Goal: Information Seeking & Learning: Learn about a topic

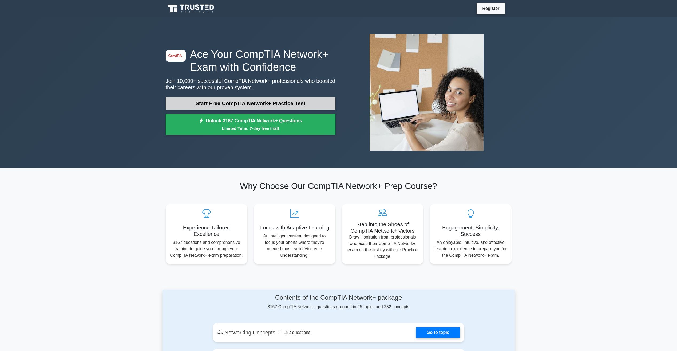
click at [244, 103] on link "Start Free CompTIA Network+ Practice Test" at bounding box center [251, 103] width 170 height 13
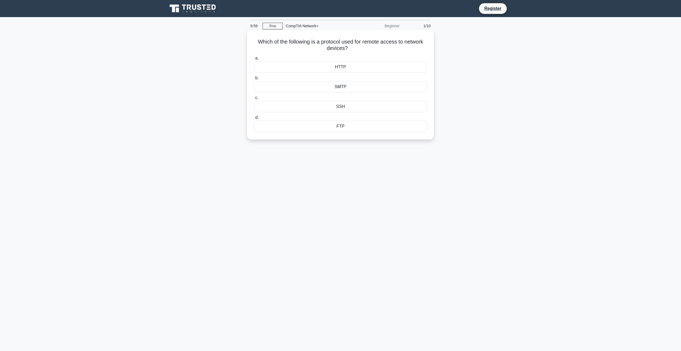
click at [269, 40] on h5 "Which of the following is a protocol used for remote access to network devices?…" at bounding box center [341, 44] width 174 height 13
drag, startPoint x: 339, startPoint y: 109, endPoint x: 343, endPoint y: 110, distance: 3.5
click at [343, 110] on div "SSH" at bounding box center [340, 106] width 173 height 11
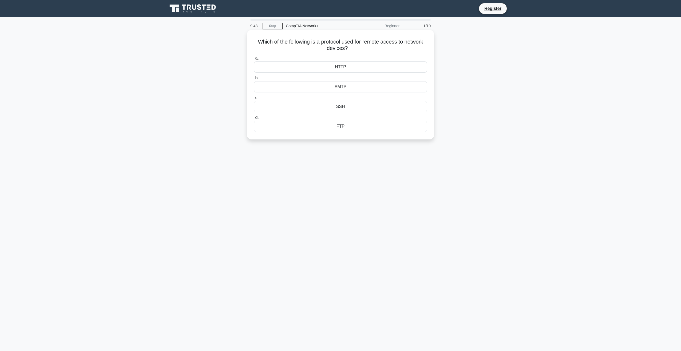
drag, startPoint x: 343, startPoint y: 110, endPoint x: 339, endPoint y: 107, distance: 5.1
click at [339, 107] on div "SSH" at bounding box center [340, 106] width 173 height 11
click at [254, 100] on input "c. SSH" at bounding box center [254, 97] width 0 height 3
click at [322, 50] on h5 "Which of the following is NOT a common technique used by network monitoring too…" at bounding box center [341, 44] width 174 height 13
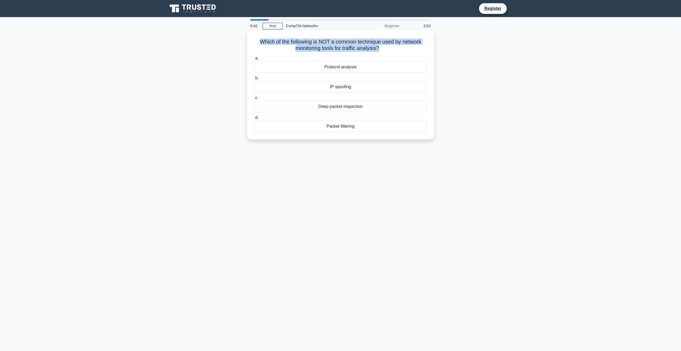
click at [322, 50] on h5 "Which of the following is NOT a common technique used by network monitoring too…" at bounding box center [341, 44] width 174 height 13
click at [487, 73] on div "Qual das opções a seguir NÃO é uma técnica comum usada por ferramentas de monit…" at bounding box center [340, 89] width 352 height 116
click at [344, 108] on div "Deep packet inspection" at bounding box center [340, 106] width 173 height 11
click at [254, 100] on input "c. Deep packet inspection" at bounding box center [254, 97] width 0 height 3
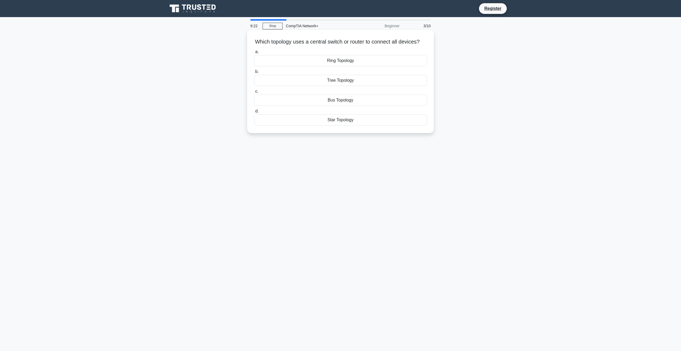
click at [298, 36] on div "Which topology uses a central switch or router to connect all devices? .spinner…" at bounding box center [340, 81] width 183 height 99
click at [298, 37] on div "Which topology uses a central switch or router to connect all devices? .spinner…" at bounding box center [340, 81] width 183 height 99
click at [298, 39] on h5 "Which topology uses a central switch or router to connect all devices? .spinner…" at bounding box center [341, 41] width 174 height 7
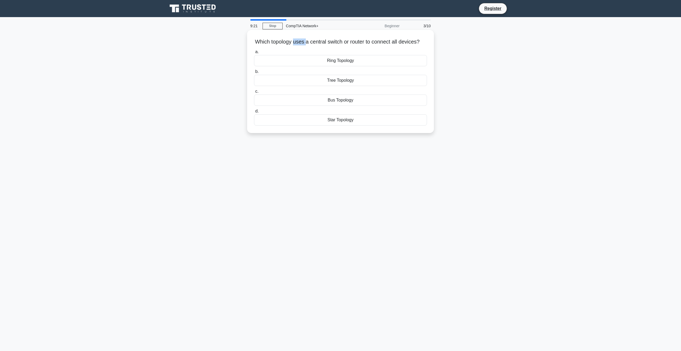
click at [298, 39] on h5 "Which topology uses a central switch or router to connect all devices? .spinner…" at bounding box center [341, 41] width 174 height 7
click at [339, 70] on div "Ring Topology" at bounding box center [340, 66] width 173 height 11
click at [254, 60] on input "a. Ring Topology" at bounding box center [254, 58] width 0 height 3
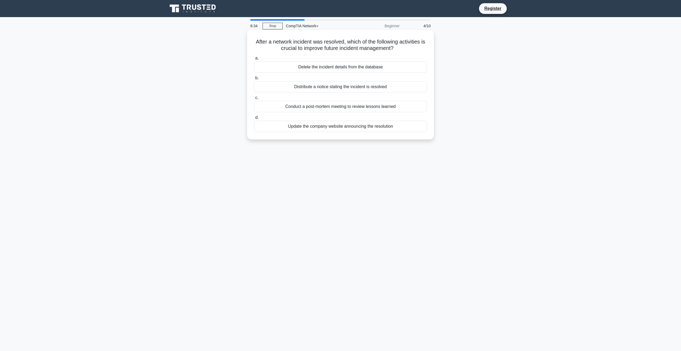
click at [269, 41] on h5 "After a network incident was resolved, which of the following activities is cru…" at bounding box center [341, 44] width 174 height 13
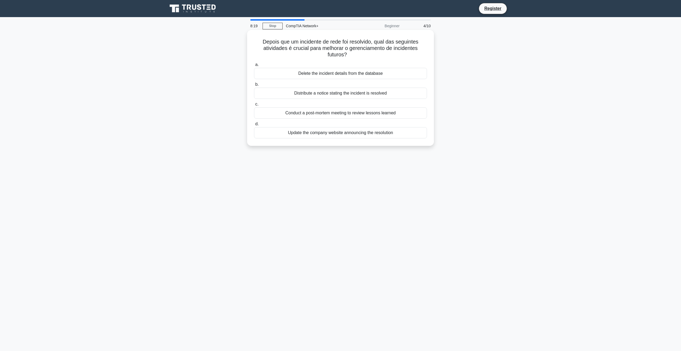
drag, startPoint x: 284, startPoint y: 64, endPoint x: 414, endPoint y: 132, distance: 147.1
click at [414, 132] on div "a. Delete the incident details from the database b. Distribute a notice stating…" at bounding box center [340, 99] width 179 height 79
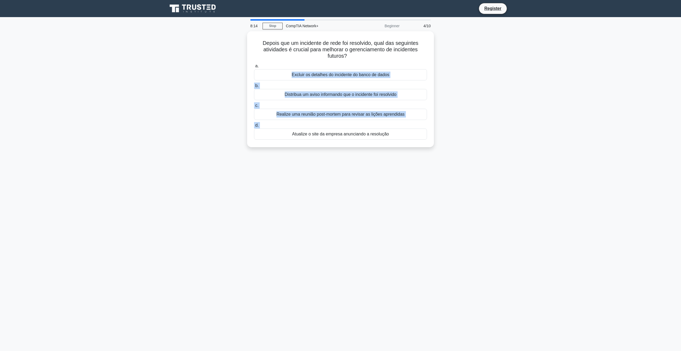
click at [475, 96] on div "Depois que um incidente de rede foi resolvido, qual das seguintes atividades é …" at bounding box center [340, 92] width 352 height 122
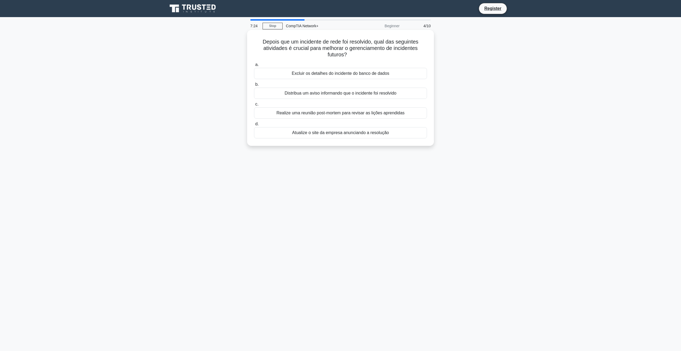
click at [360, 95] on div "Distribua um aviso informando que o incidente foi resolvido" at bounding box center [340, 93] width 173 height 11
click at [254, 86] on input "b. Distribua um aviso informando que o incidente foi resolvido" at bounding box center [254, 84] width 0 height 3
drag, startPoint x: 254, startPoint y: 42, endPoint x: 392, endPoint y: 135, distance: 166.1
click at [392, 135] on div "An organization is experiencing unauthorized data transfers through USB devices…" at bounding box center [340, 88] width 183 height 112
drag, startPoint x: 392, startPoint y: 135, endPoint x: 357, endPoint y: 132, distance: 35.1
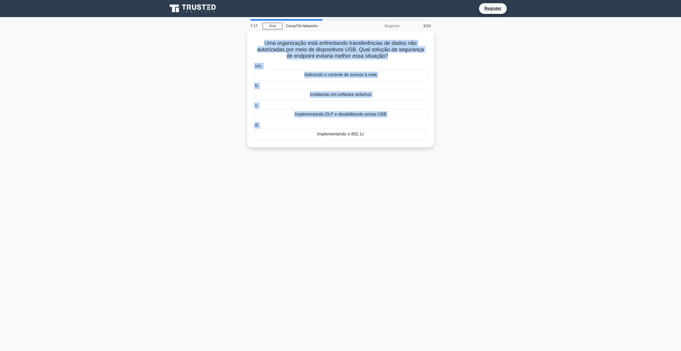
click at [461, 53] on div "Uma organização está enfrentando transferências de dados não autorizadas por me…" at bounding box center [340, 92] width 352 height 122
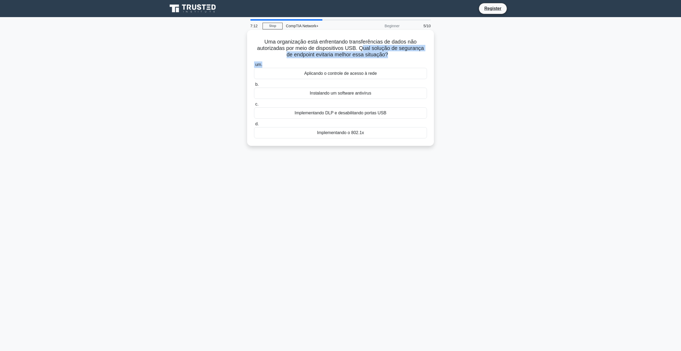
drag, startPoint x: 362, startPoint y: 48, endPoint x: 402, endPoint y: 65, distance: 43.5
click at [402, 65] on div "Uma organização está enfrentando transferências de dados não autorizadas por me…" at bounding box center [340, 88] width 183 height 112
click at [342, 56] on font "Uma organização está enfrentando transferências de dados não autorizadas por me…" at bounding box center [340, 48] width 167 height 19
drag, startPoint x: 315, startPoint y: 132, endPoint x: 375, endPoint y: 134, distance: 59.8
click at [375, 134] on div "Implementando o 802.1x" at bounding box center [340, 132] width 173 height 11
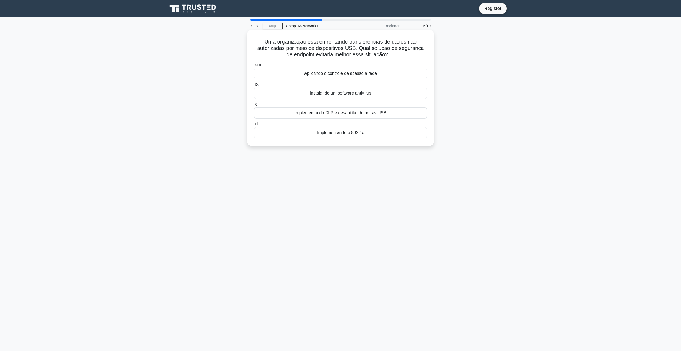
drag, startPoint x: 375, startPoint y: 134, endPoint x: 351, endPoint y: 131, distance: 24.2
click at [316, 113] on div "Implementando DLP e desabilitando portas USB" at bounding box center [340, 112] width 173 height 11
click at [254, 106] on input "c. Implementando DLP e desabilitando portas USB" at bounding box center [254, 104] width 0 height 3
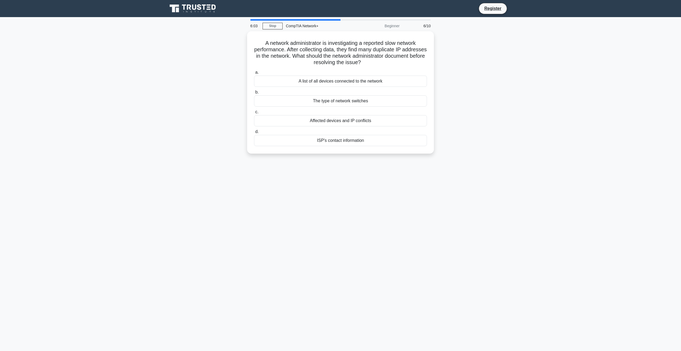
drag, startPoint x: 265, startPoint y: 40, endPoint x: 408, endPoint y: 153, distance: 182.3
click at [408, 153] on div "A network administrator is investigating a reported slow network performance. A…" at bounding box center [340, 92] width 187 height 122
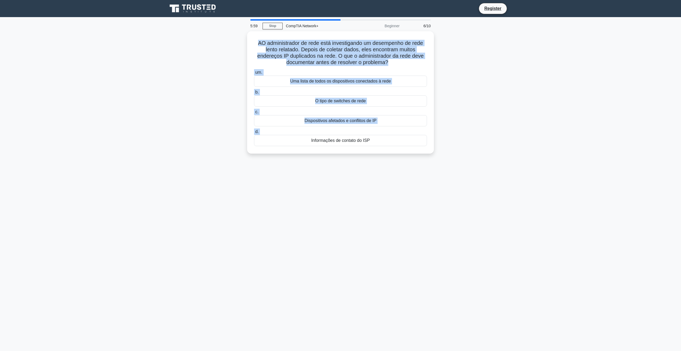
click at [535, 66] on main "5:59 Stop CompTIA Network+ Beginner 6/10 A O administrador de rede está investi…" at bounding box center [340, 184] width 681 height 334
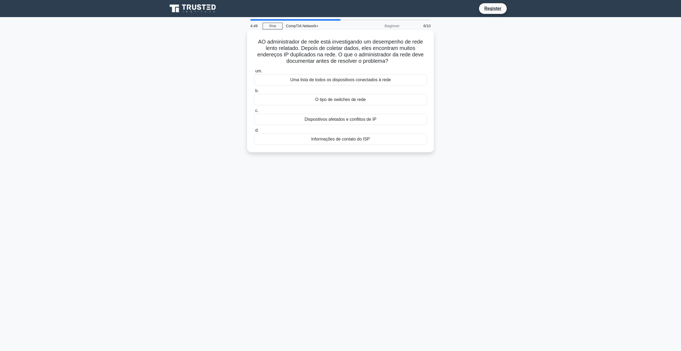
click at [360, 81] on div "Uma lista de todos os dispositivos conectados à rede" at bounding box center [340, 79] width 173 height 11
click at [254, 73] on input "um. Uma lista de todos os dispositivos conectados à rede" at bounding box center [254, 70] width 0 height 3
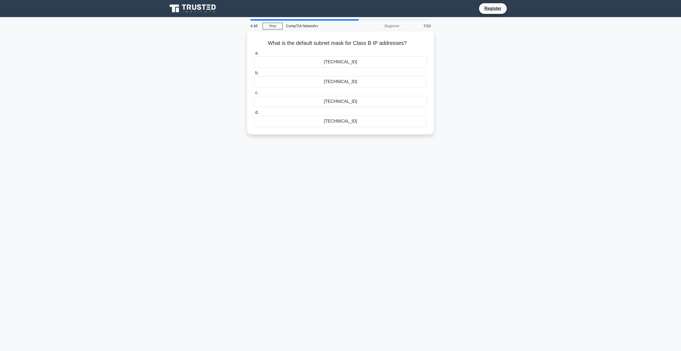
drag, startPoint x: 266, startPoint y: 41, endPoint x: 487, endPoint y: 140, distance: 242.3
click at [487, 140] on div "What is the default subnet mask for Class B IP addresses? .spinner_0XTQ{transfo…" at bounding box center [340, 85] width 352 height 109
click at [361, 42] on h5 "What is the default subnet mask for Class B IP addresses? .spinner_0XTQ{transfo…" at bounding box center [341, 41] width 174 height 7
click at [351, 121] on div "255.255.255.0" at bounding box center [340, 119] width 173 height 11
click at [254, 113] on input "d. 255.255.255.0" at bounding box center [254, 110] width 0 height 3
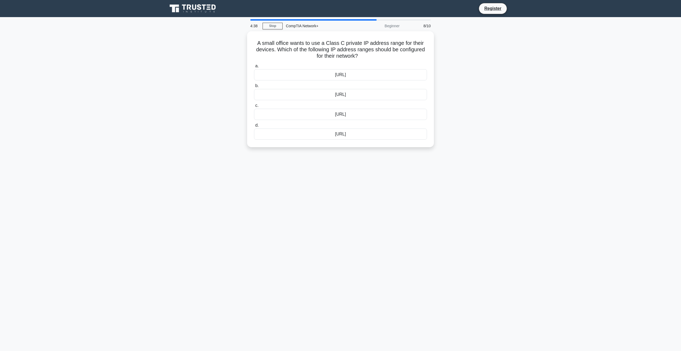
drag, startPoint x: 255, startPoint y: 40, endPoint x: 404, endPoint y: 148, distance: 183.8
click at [404, 148] on div "A small office wants to use a Class C private IP address range for their device…" at bounding box center [340, 92] width 352 height 122
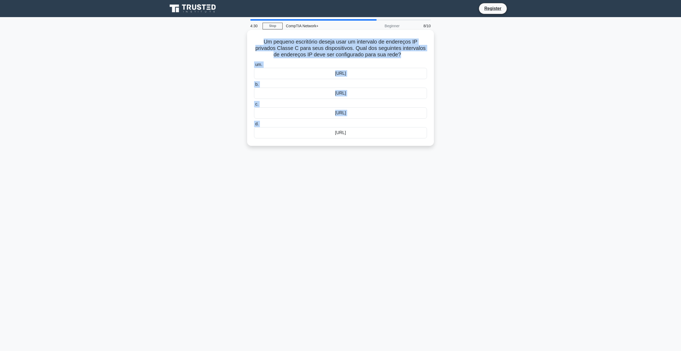
click at [298, 50] on font "Um pequeno escritório deseja usar um intervalo de endereços IP privados Classe …" at bounding box center [341, 48] width 170 height 19
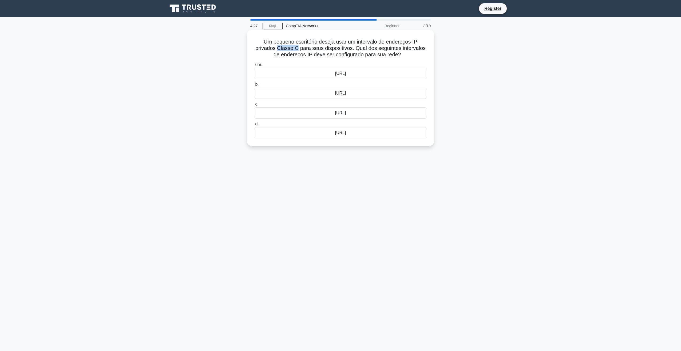
drag, startPoint x: 279, startPoint y: 48, endPoint x: 298, endPoint y: 46, distance: 18.5
click at [298, 46] on font "Um pequeno escritório deseja usar um intervalo de endereços IP privados Classe …" at bounding box center [341, 48] width 170 height 19
click at [331, 95] on div "192.168.0.0/16" at bounding box center [340, 93] width 173 height 11
click at [254, 86] on input "b. 192.168.0.0/16" at bounding box center [254, 84] width 0 height 3
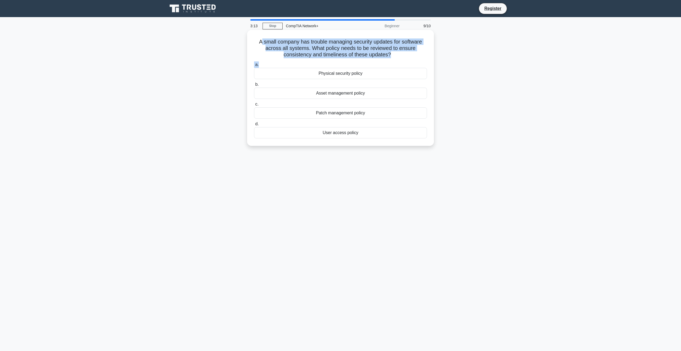
drag, startPoint x: 259, startPoint y: 40, endPoint x: 320, endPoint y: 61, distance: 64.2
click at [320, 61] on div "A small company has trouble managing security updates for software across all s…" at bounding box center [340, 88] width 183 height 112
drag, startPoint x: 320, startPoint y: 61, endPoint x: 283, endPoint y: 43, distance: 40.5
click at [283, 43] on h5 "A small company has trouble managing security updates for software across all s…" at bounding box center [341, 48] width 174 height 20
drag, startPoint x: 257, startPoint y: 41, endPoint x: 451, endPoint y: 144, distance: 219.5
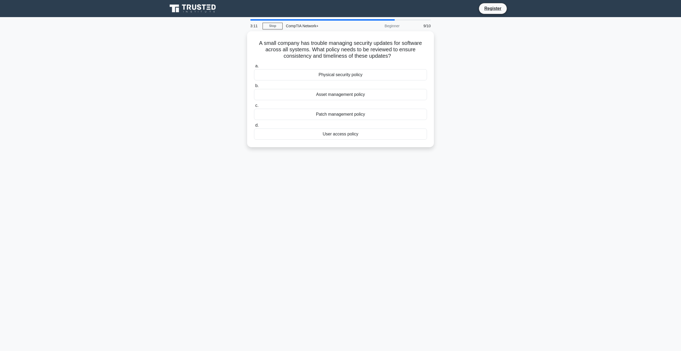
click at [451, 144] on div "A small company has trouble managing security updates for software across all s…" at bounding box center [340, 92] width 352 height 122
drag, startPoint x: 272, startPoint y: 43, endPoint x: 264, endPoint y: 41, distance: 8.1
click at [264, 41] on font "A small company has trouble managing security updates for software across all s…" at bounding box center [340, 48] width 163 height 19
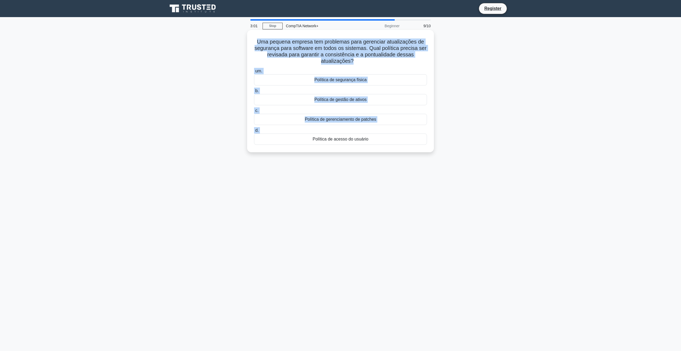
drag, startPoint x: 324, startPoint y: 52, endPoint x: 299, endPoint y: 48, distance: 24.8
click at [299, 48] on font "Uma pequena empresa tem problemas para gerenciar atualizações de segurança para…" at bounding box center [341, 51] width 172 height 25
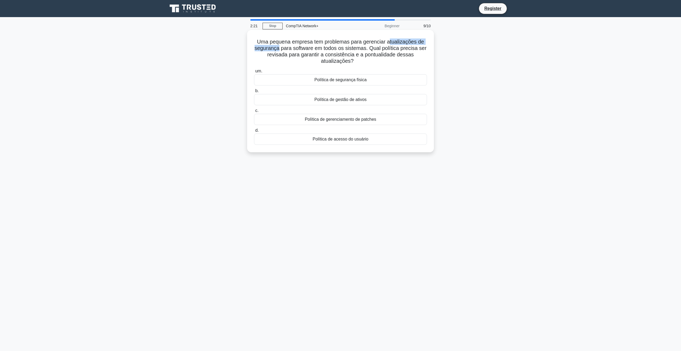
drag, startPoint x: 390, startPoint y: 41, endPoint x: 279, endPoint y: 47, distance: 111.2
click at [279, 47] on font "Uma pequena empresa tem problemas para gerenciar atualizações de segurança para…" at bounding box center [341, 51] width 172 height 25
click at [365, 119] on div "Política de gerenciamento de patches" at bounding box center [340, 119] width 173 height 11
click at [289, 118] on div "Política de gerenciamento de patches" at bounding box center [340, 119] width 173 height 11
click at [254, 112] on input "c. Política de gerenciamento de patches" at bounding box center [254, 110] width 0 height 3
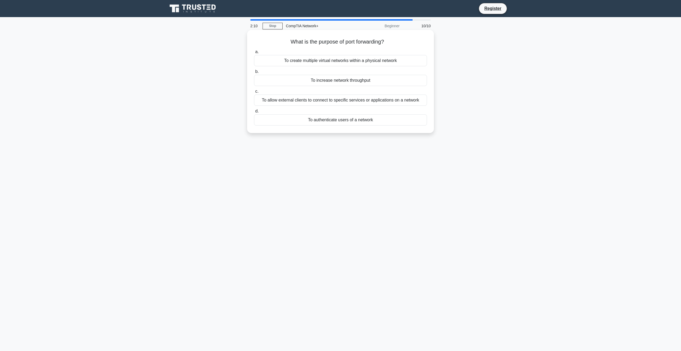
drag, startPoint x: 285, startPoint y: 36, endPoint x: 416, endPoint y: 124, distance: 157.6
click at [416, 124] on div "What is the purpose of port forwarding? .spinner_0XTQ{transform-origin:center;a…" at bounding box center [340, 81] width 183 height 99
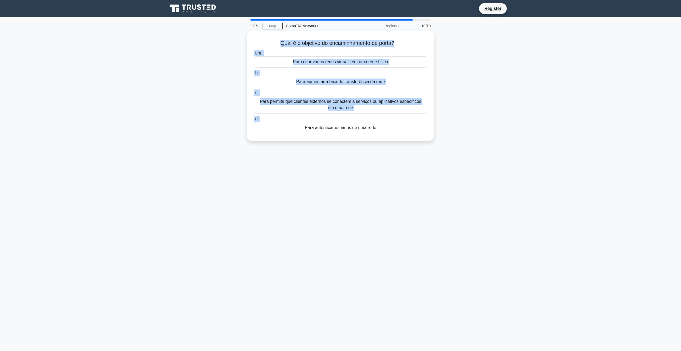
click at [494, 76] on div "Qual é o objetivo do encaminhamento de porta? .spinner_0XTQ {origem da transfor…" at bounding box center [340, 89] width 352 height 116
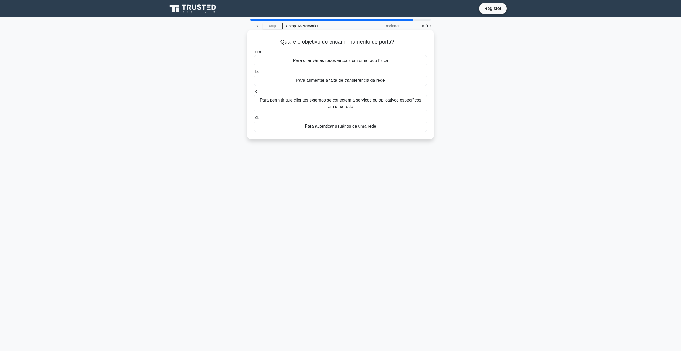
drag, startPoint x: 295, startPoint y: 42, endPoint x: 420, endPoint y: 46, distance: 124.7
click at [420, 46] on div "Qual é o objetivo do encaminhamento de porta? .spinner_0XTQ {origem da transfor…" at bounding box center [340, 84] width 183 height 105
click at [315, 104] on div "Para permitir que clientes externos se conectem a serviços ou aplicativos espec…" at bounding box center [340, 104] width 173 height 18
click at [254, 93] on input "c. Para permitir que clientes externos se conectem a serviços ou aplicativos es…" at bounding box center [254, 91] width 0 height 3
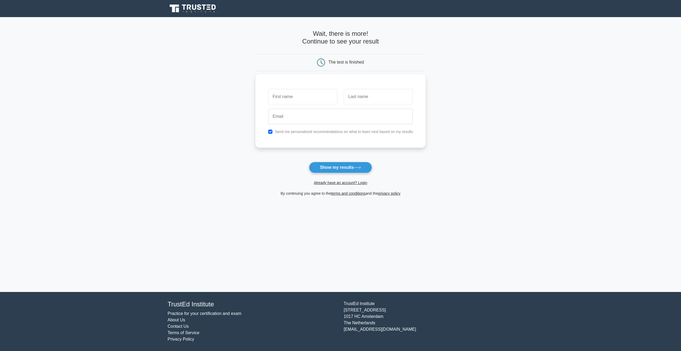
click at [288, 101] on input "text" at bounding box center [302, 96] width 69 height 15
click at [343, 170] on button "Show my results" at bounding box center [340, 167] width 63 height 11
click at [284, 94] on input "text" at bounding box center [302, 96] width 69 height 15
type input "sdw"
click at [359, 94] on input "text" at bounding box center [378, 96] width 69 height 15
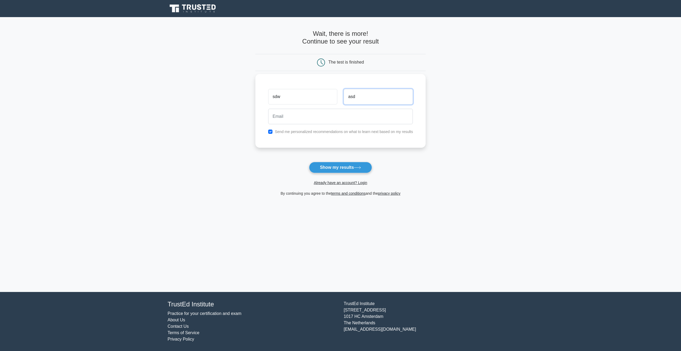
type input "asd"
click at [311, 118] on input "email" at bounding box center [340, 116] width 145 height 15
type input "s223@gmail.com"
click at [343, 166] on button "Show my results" at bounding box center [340, 167] width 63 height 11
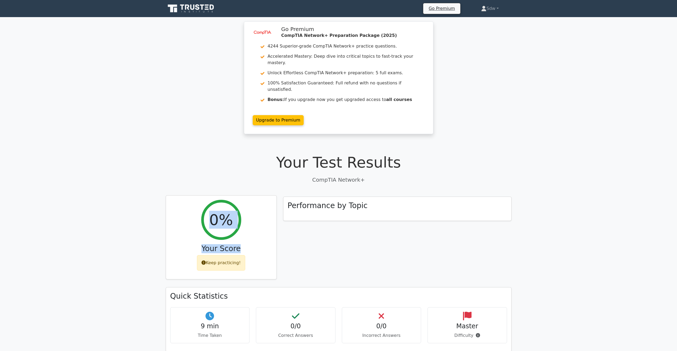
drag, startPoint x: 198, startPoint y: 200, endPoint x: 261, endPoint y: 242, distance: 75.2
click at [261, 242] on div "0% Your Score Keep practicing!" at bounding box center [221, 237] width 111 height 84
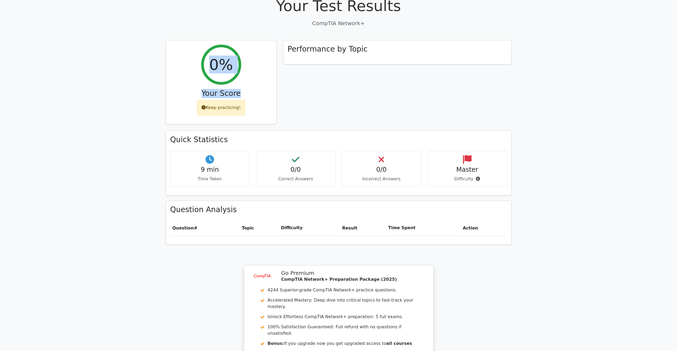
scroll to position [130, 0]
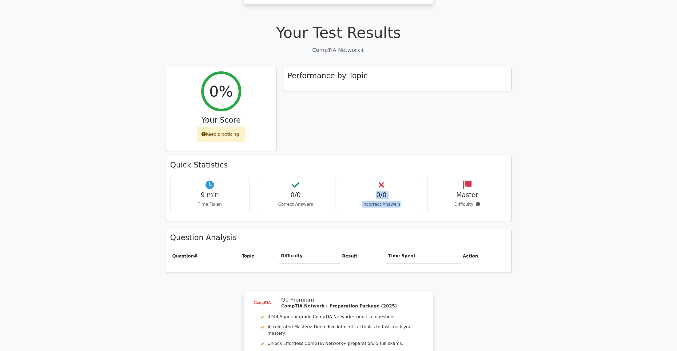
drag, startPoint x: 376, startPoint y: 171, endPoint x: 410, endPoint y: 192, distance: 39.5
click at [410, 192] on div "0/0 Incorrect Answers" at bounding box center [382, 194] width 80 height 36
click at [378, 176] on div "0/0 Incorrect Answers" at bounding box center [382, 194] width 80 height 36
click at [476, 202] on icon at bounding box center [478, 204] width 4 height 4
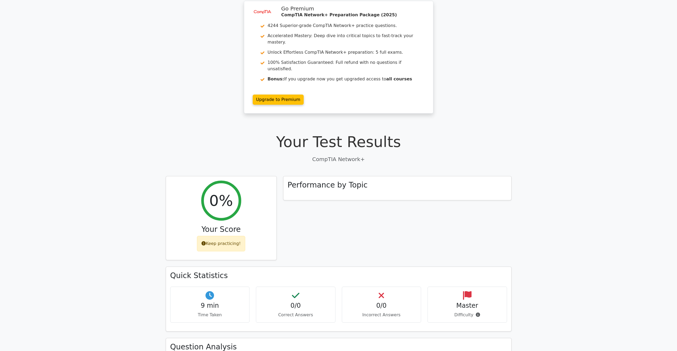
scroll to position [0, 0]
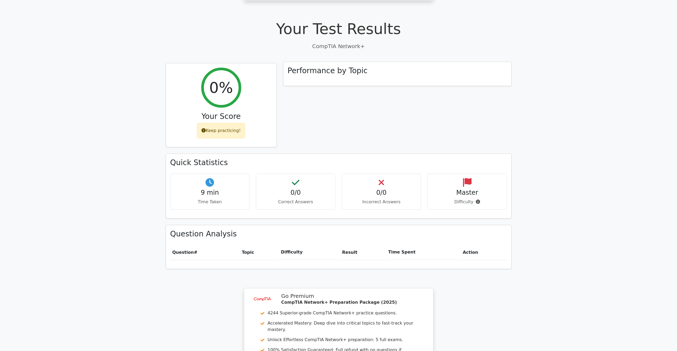
click at [379, 62] on div "Performance by Topic" at bounding box center [398, 74] width 228 height 24
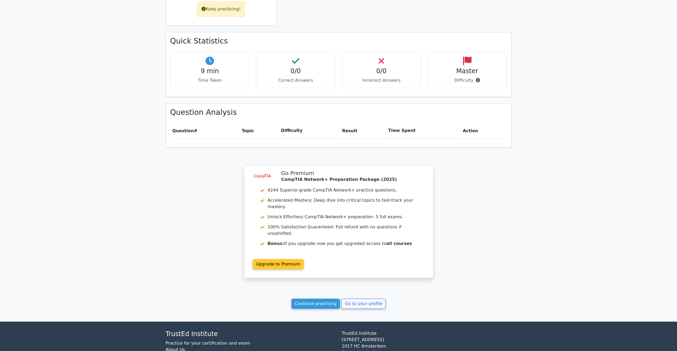
scroll to position [263, 0]
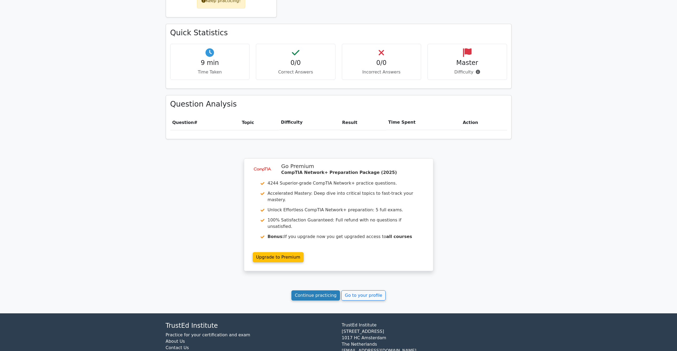
click at [312, 290] on link "Continue practicing" at bounding box center [316, 295] width 49 height 10
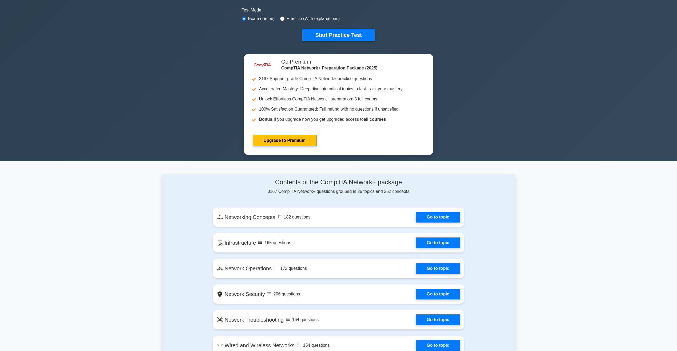
scroll to position [320, 0]
